Goal: Information Seeking & Learning: Find specific fact

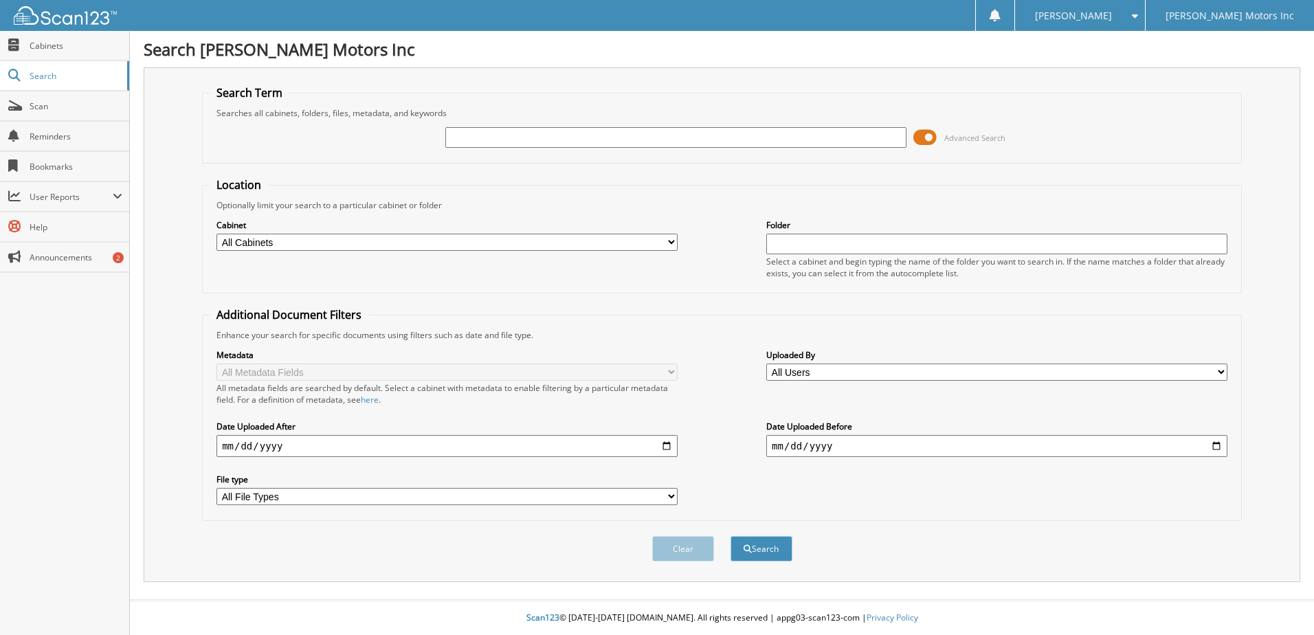
drag, startPoint x: 465, startPoint y: 142, endPoint x: 468, endPoint y: 133, distance: 8.7
click at [465, 141] on input "text" at bounding box center [675, 137] width 461 height 21
type input "KOSSTER"
click at [731, 536] on button "Search" at bounding box center [762, 548] width 62 height 25
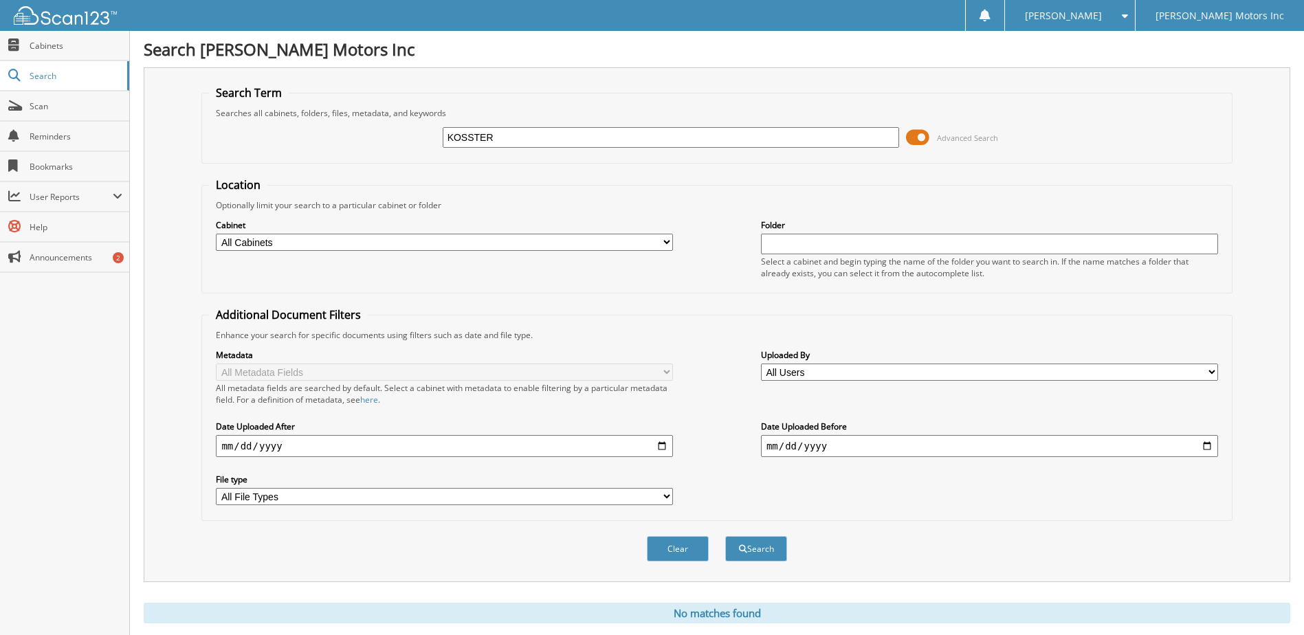
click at [470, 136] on input "KOSSTER" at bounding box center [671, 137] width 457 height 21
type input "[PERSON_NAME]"
click at [725, 536] on button "Search" at bounding box center [756, 548] width 62 height 25
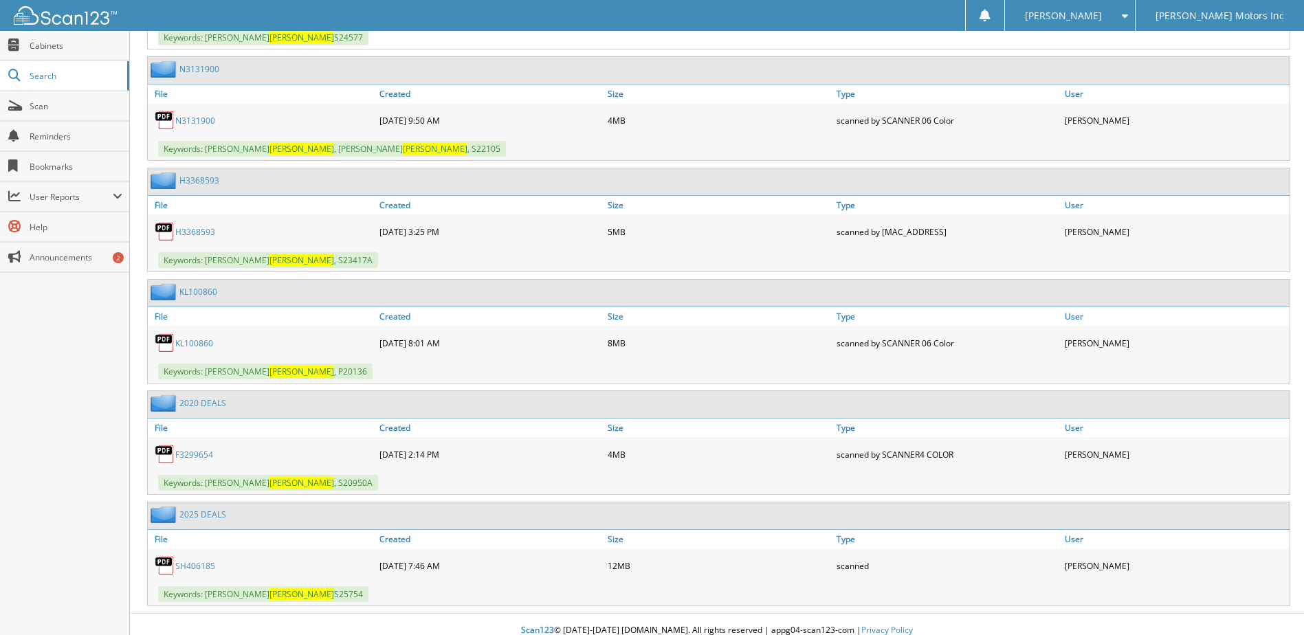
scroll to position [823, 0]
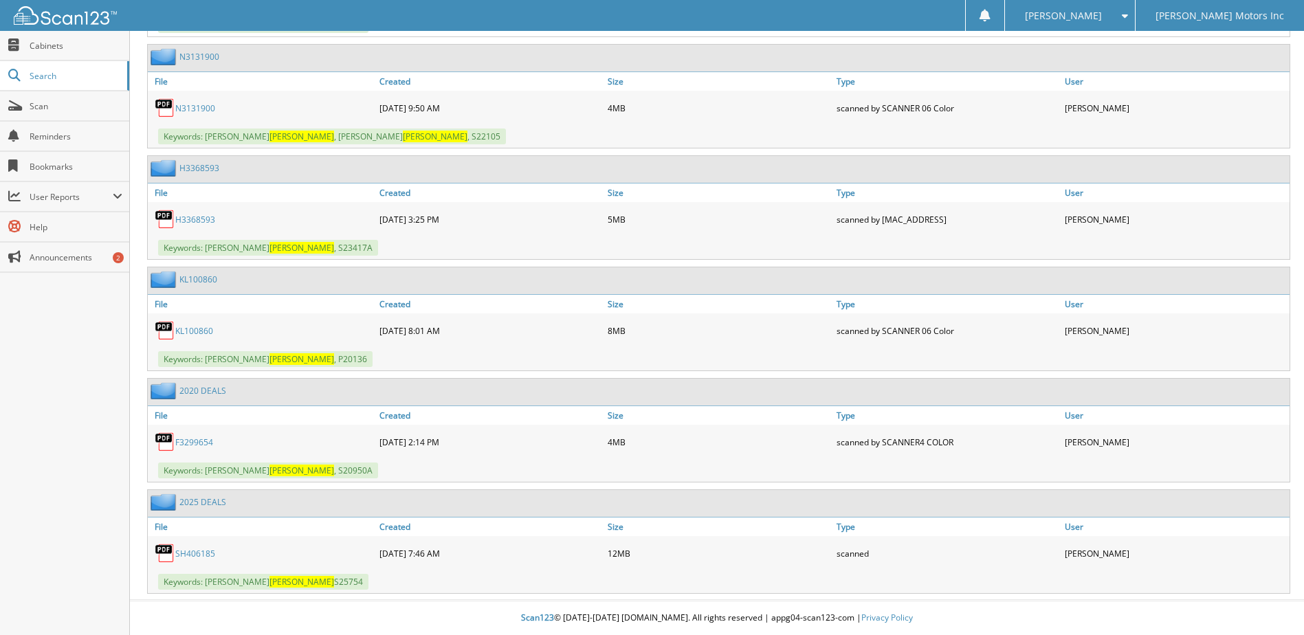
click at [202, 556] on link "SH406185" at bounding box center [195, 554] width 40 height 12
